Goal: Find contact information: Find contact information

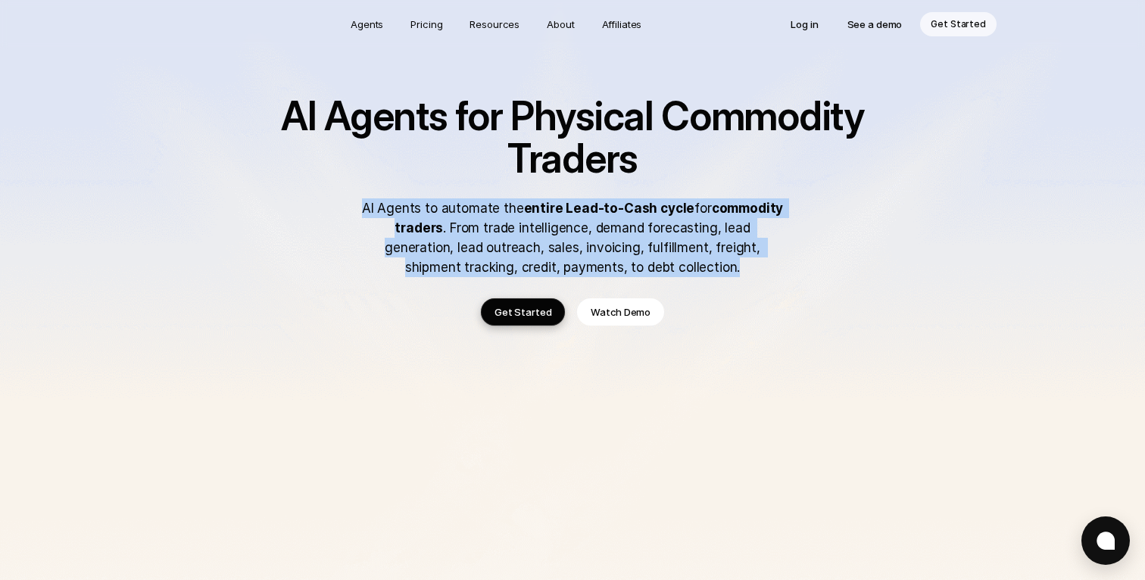
drag, startPoint x: 366, startPoint y: 208, endPoint x: 687, endPoint y: 266, distance: 325.5
click at [687, 266] on p "AI Agents to automate the entire Lead-to-Cash cycle for commodity traders . Fro…" at bounding box center [572, 237] width 424 height 79
copy p "AI Agents to automate the entire Lead-to-Cash cycle for commodity traders . Fro…"
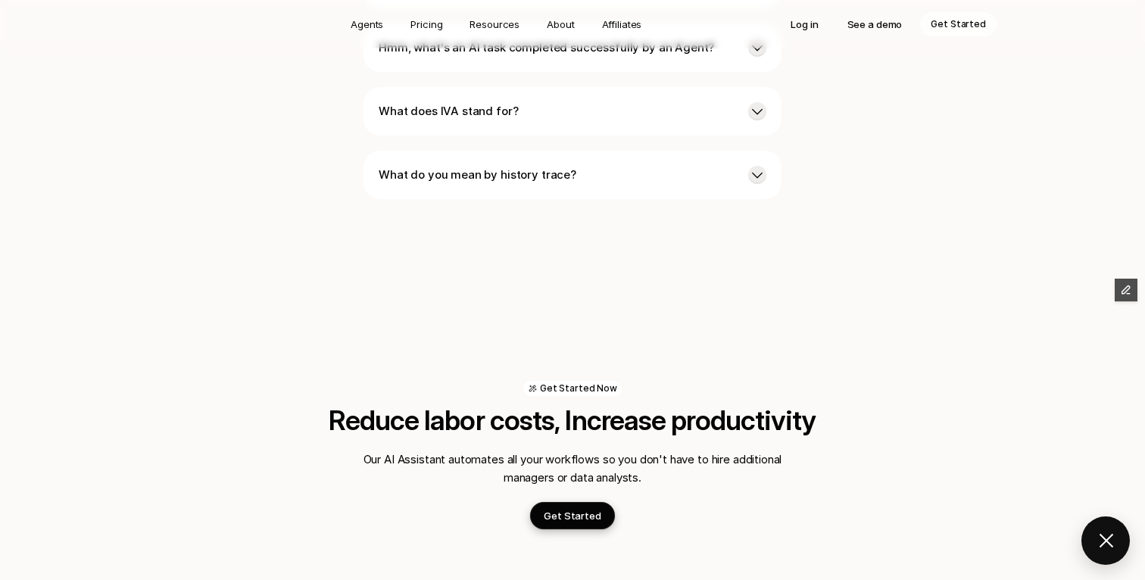
scroll to position [4091, 0]
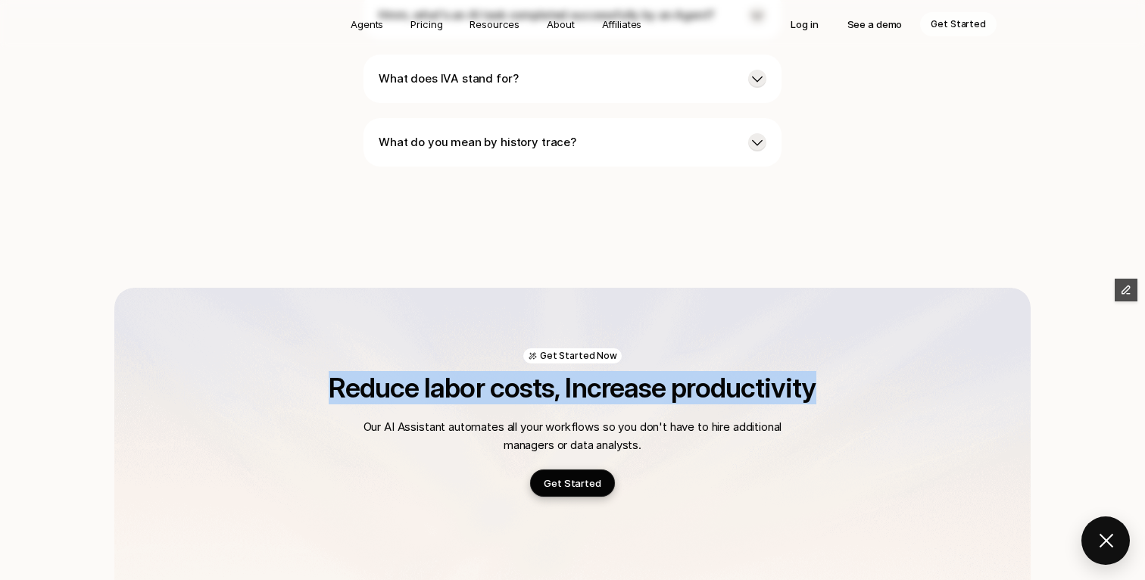
drag, startPoint x: 334, startPoint y: 340, endPoint x: 828, endPoint y: 343, distance: 493.6
click at [828, 372] on h2 "Reduce labor costs, Increase productivity" at bounding box center [572, 387] width 666 height 30
copy h2 "Reduce labor costs, Increase productivity"
click at [952, 25] on p "Get Started" at bounding box center [957, 24] width 55 height 15
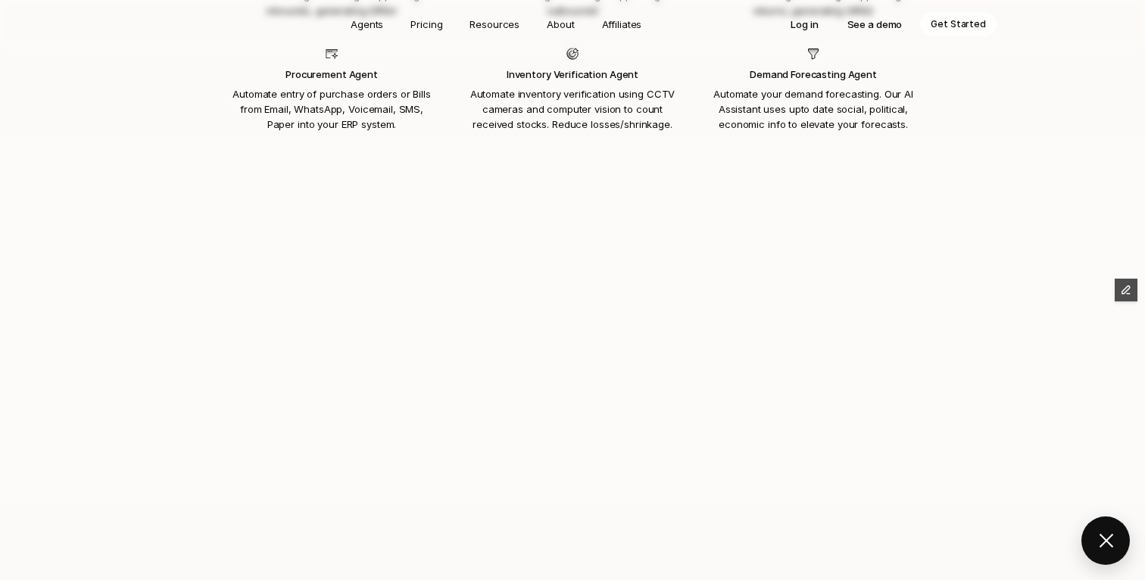
scroll to position [1442, 0]
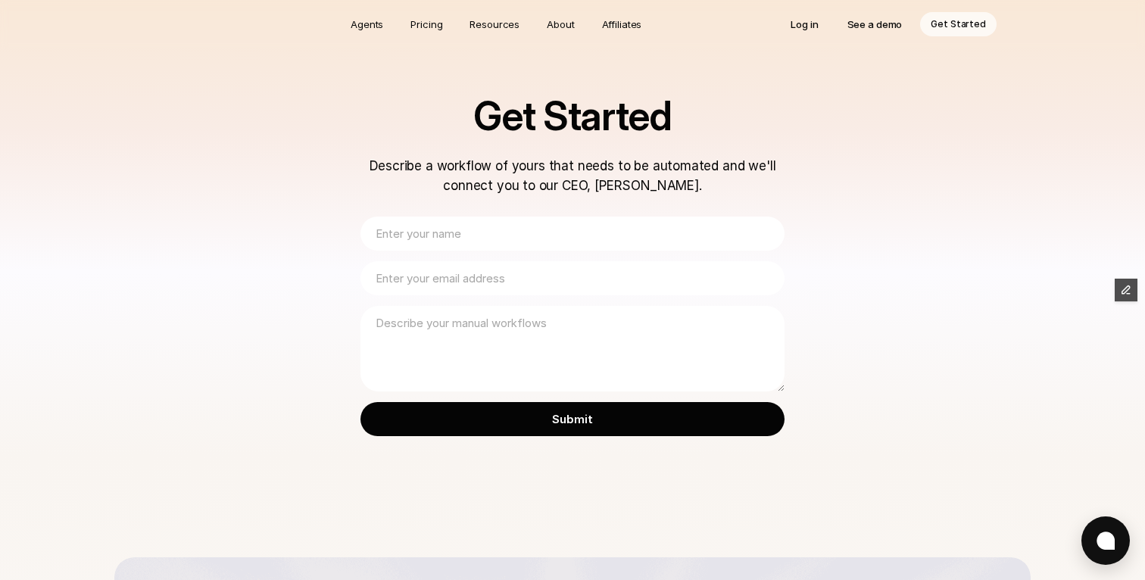
click at [322, 230] on div "Get Started Describe a workflow of yours that needs to be automated and we'll c…" at bounding box center [572, 278] width 1145 height 557
